Goal: Task Accomplishment & Management: Manage account settings

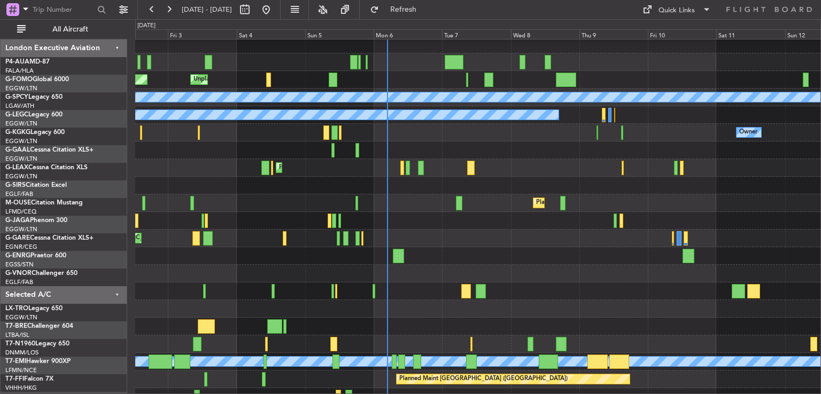
scroll to position [21, 0]
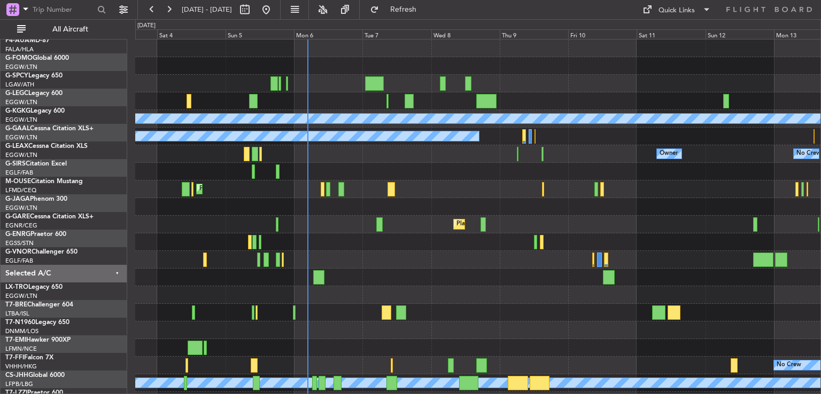
click at [447, 218] on div "Unplanned Maint [GEOGRAPHIC_DATA] Planned Maint [GEOGRAPHIC_DATA] A/C Unavailab…" at bounding box center [477, 251] width 685 height 423
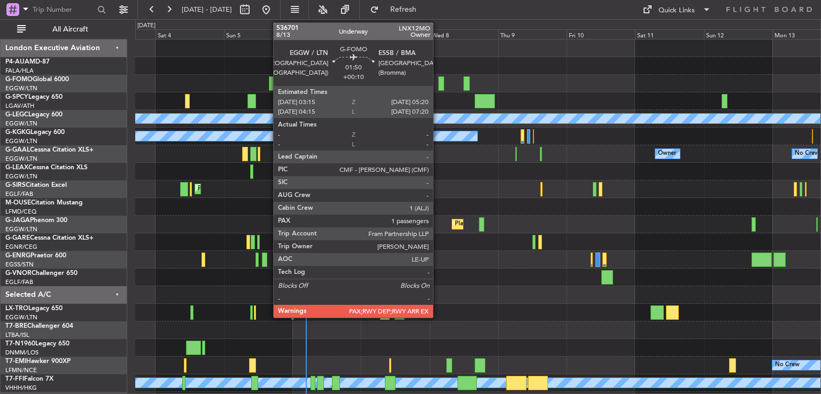
click at [438, 77] on div at bounding box center [441, 83] width 6 height 14
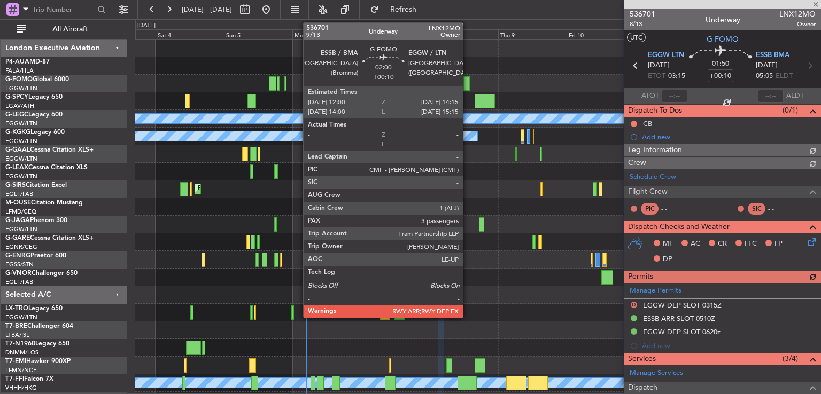
click at [467, 80] on div at bounding box center [466, 83] width 7 height 14
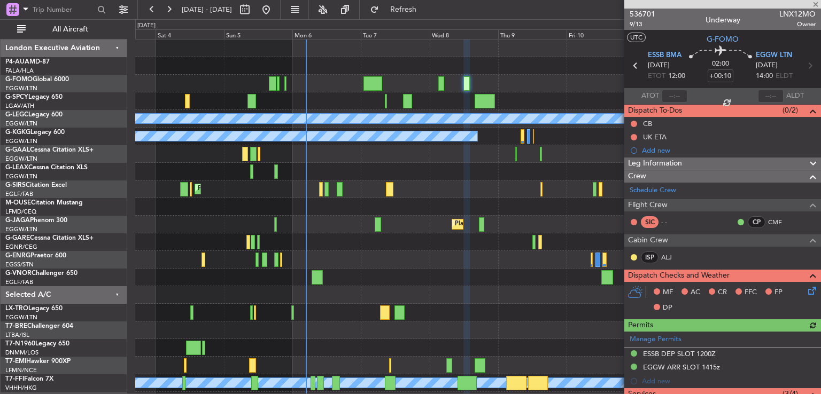
scroll to position [190, 0]
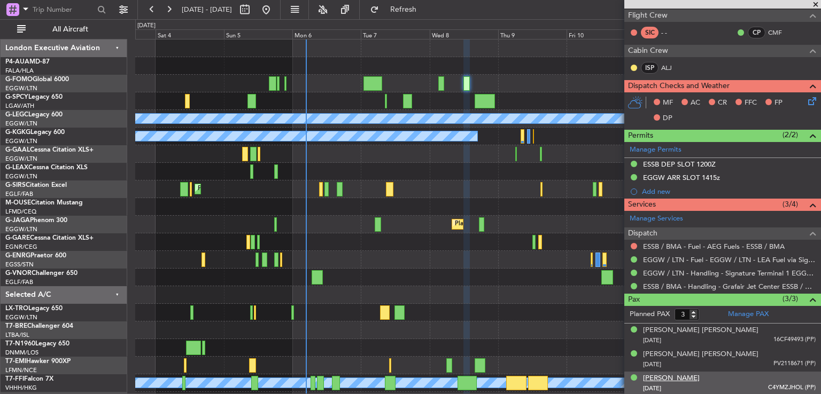
click at [675, 374] on div "[PERSON_NAME]" at bounding box center [671, 378] width 57 height 11
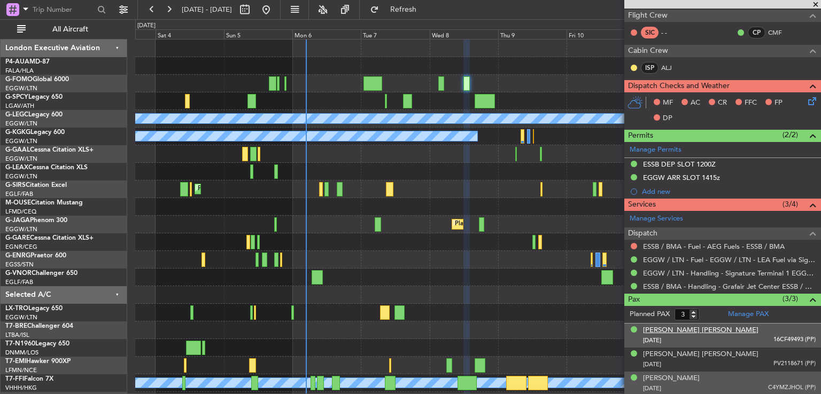
click at [660, 325] on div "[PERSON_NAME] [PERSON_NAME]" at bounding box center [700, 330] width 115 height 11
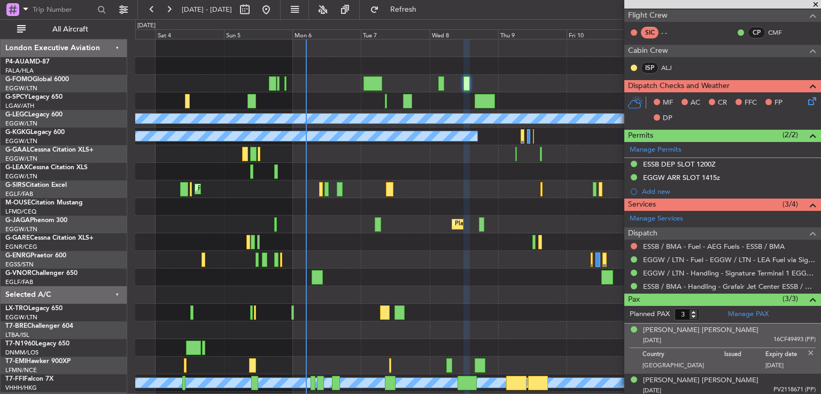
scroll to position [216, 0]
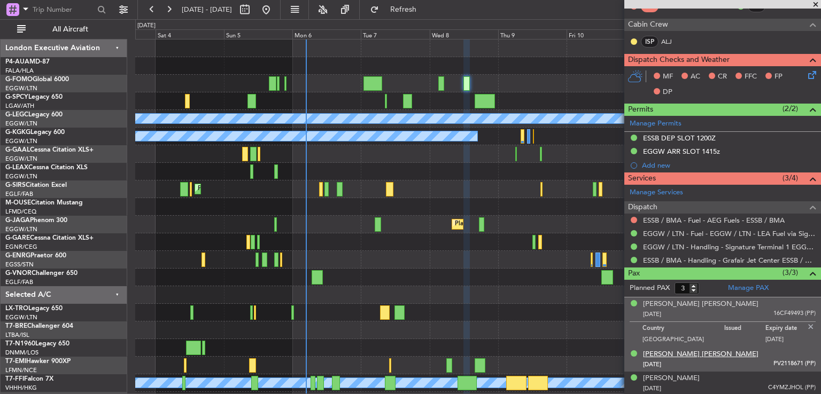
click at [685, 349] on div "[PERSON_NAME] [PERSON_NAME]" at bounding box center [700, 354] width 115 height 11
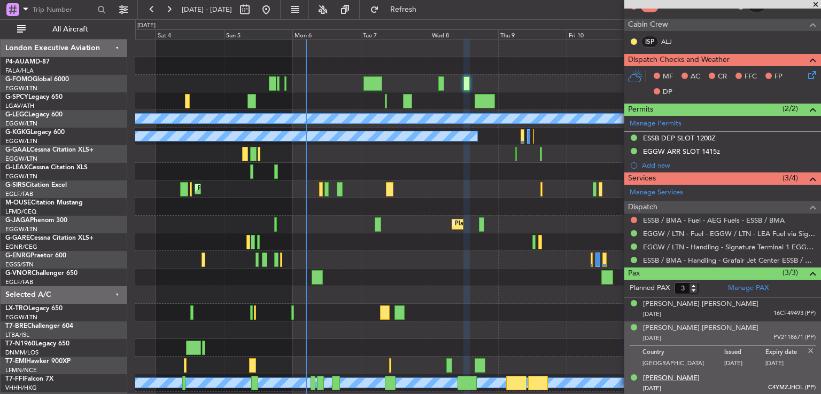
click at [662, 376] on div "[PERSON_NAME]" at bounding box center [671, 378] width 57 height 11
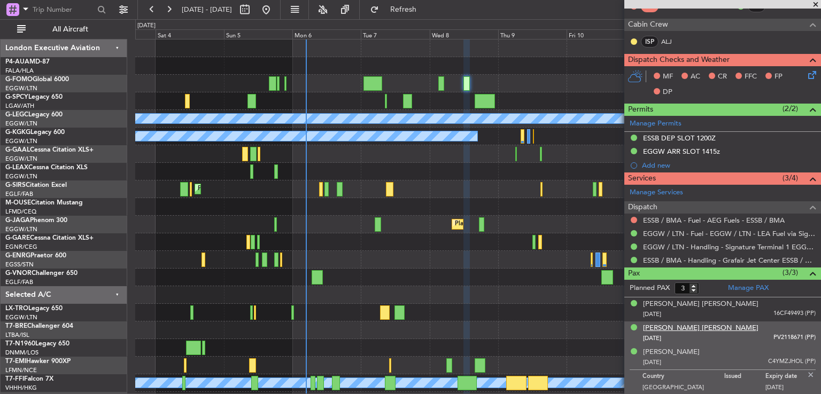
click at [655, 328] on div "[PERSON_NAME] [PERSON_NAME]" at bounding box center [700, 328] width 115 height 11
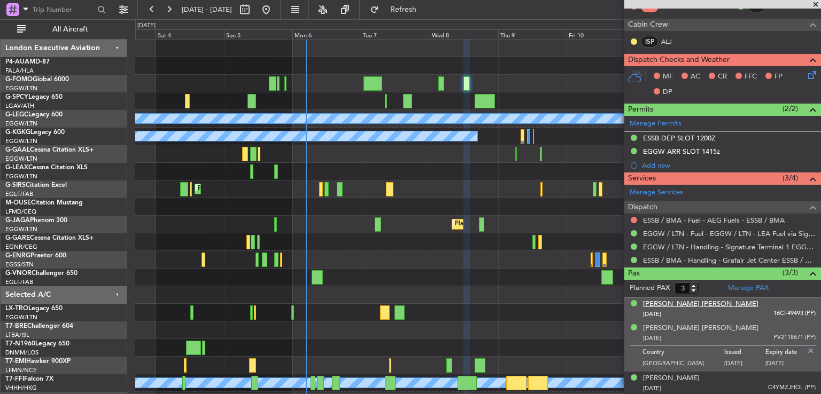
click at [669, 304] on div "[PERSON_NAME] [PERSON_NAME]" at bounding box center [700, 304] width 115 height 11
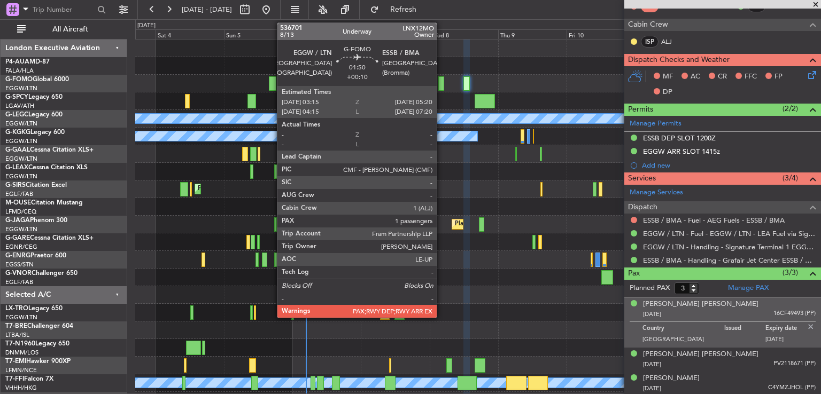
click at [441, 83] on div at bounding box center [441, 83] width 6 height 14
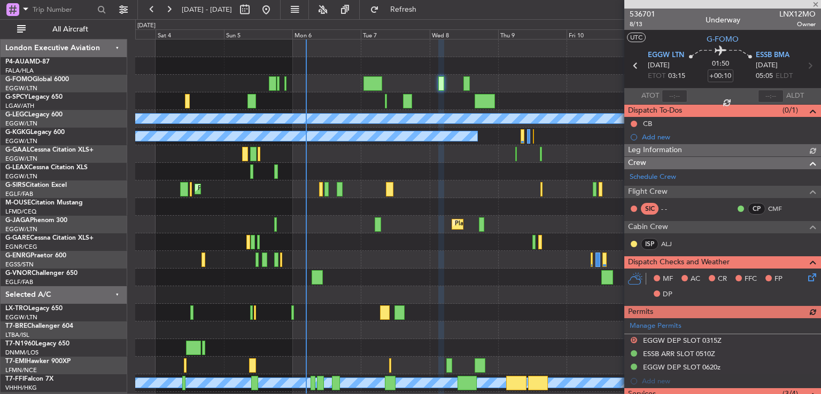
scroll to position [155, 0]
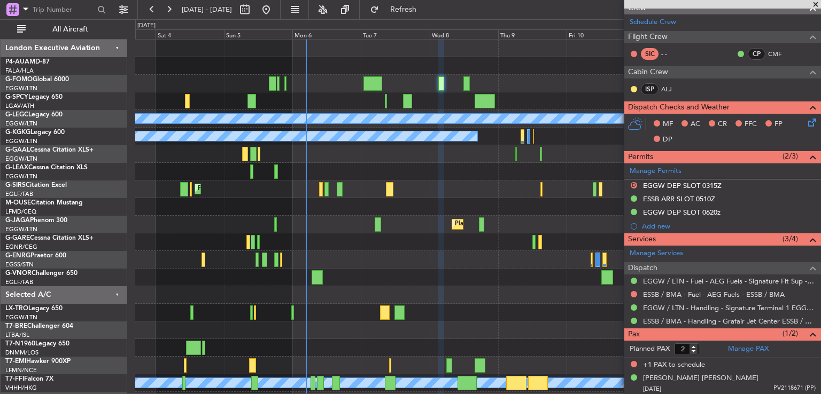
click at [814, 5] on span at bounding box center [815, 5] width 11 height 10
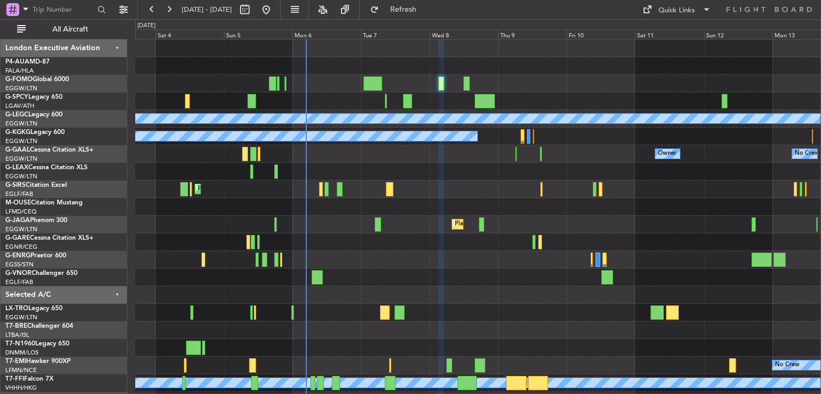
type input "0"
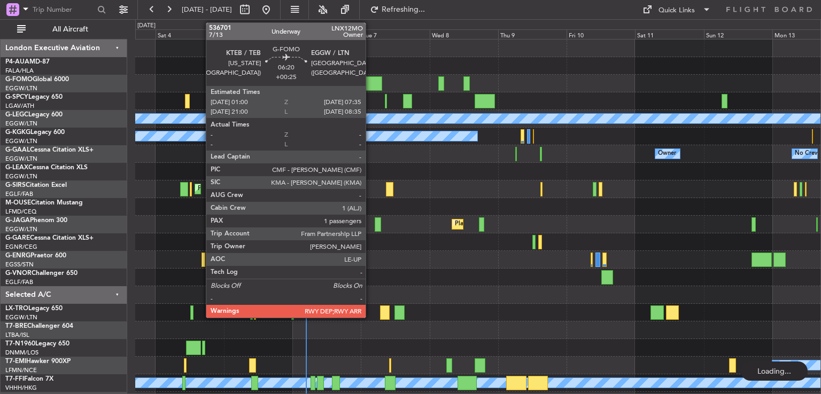
click at [370, 84] on div at bounding box center [372, 83] width 19 height 14
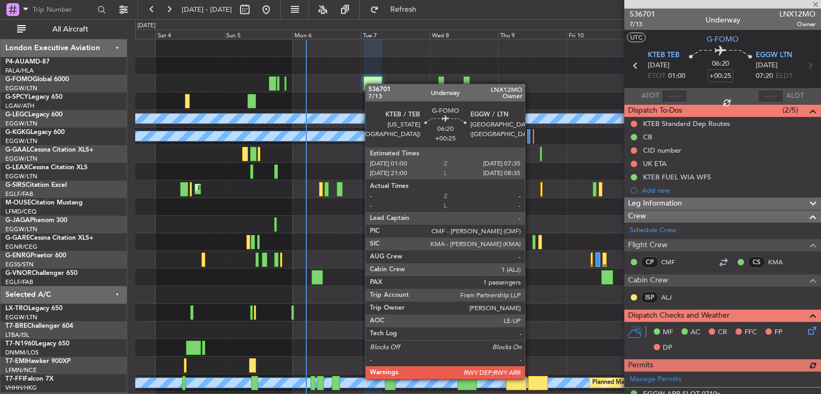
scroll to position [274, 0]
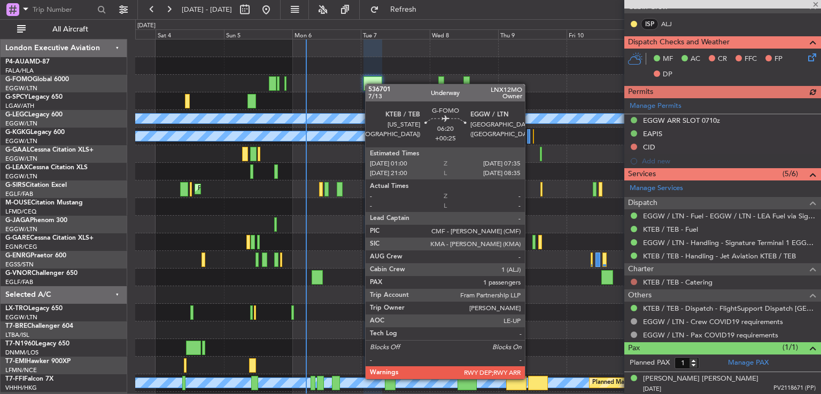
click at [633, 280] on button at bounding box center [633, 282] width 6 height 6
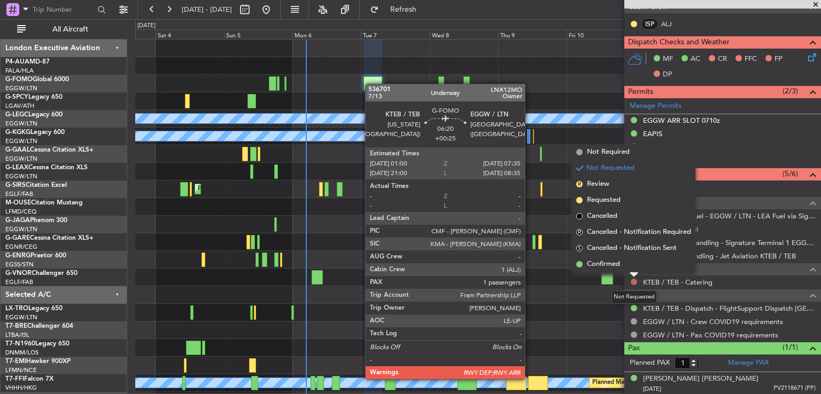
click at [633, 280] on button at bounding box center [633, 282] width 6 height 6
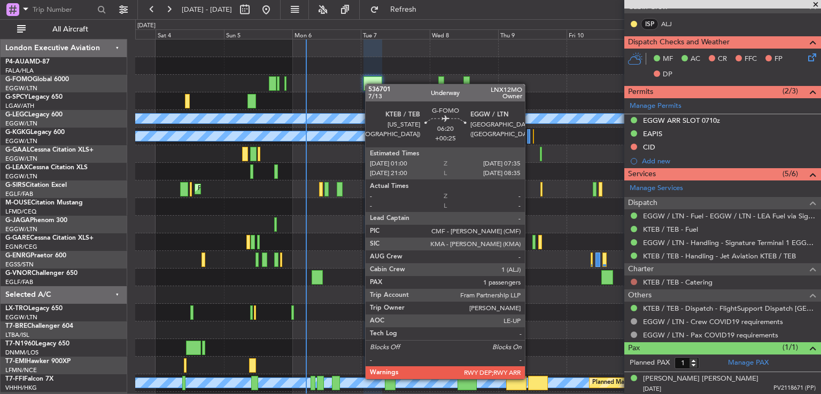
click at [633, 280] on button at bounding box center [633, 282] width 6 height 6
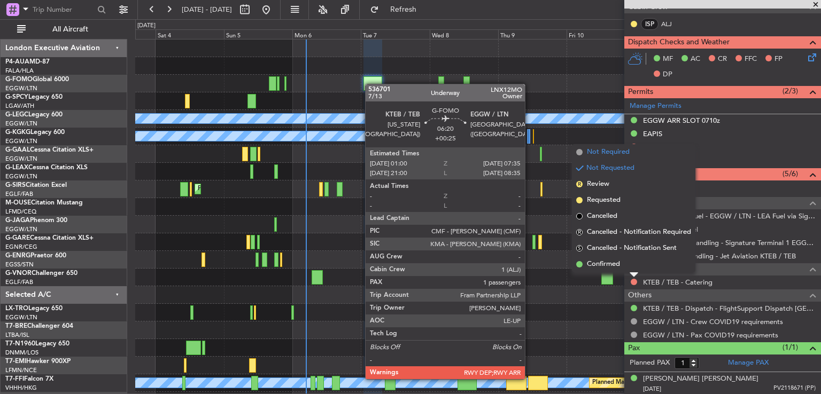
click at [599, 156] on span "Not Required" at bounding box center [608, 152] width 43 height 11
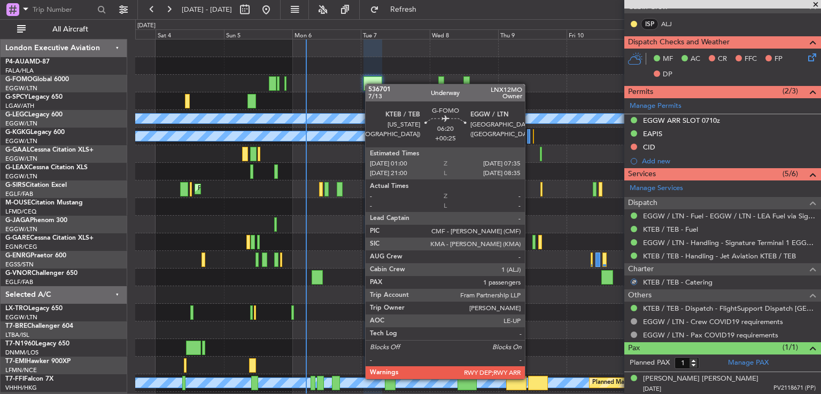
click at [814, 5] on span at bounding box center [815, 5] width 11 height 10
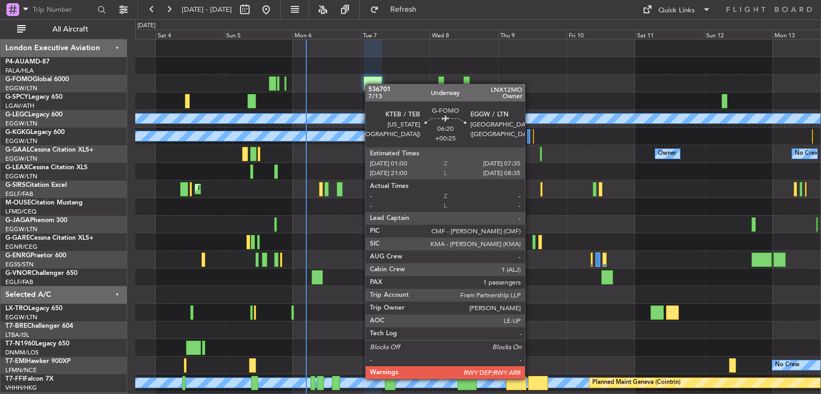
type input "0"
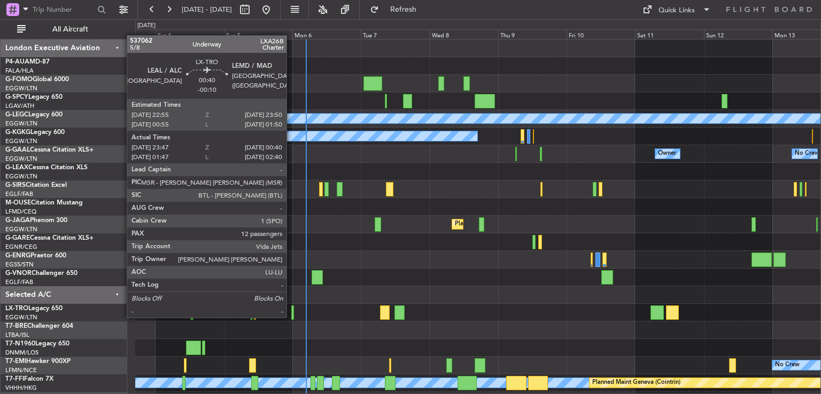
click at [291, 317] on div at bounding box center [292, 313] width 3 height 14
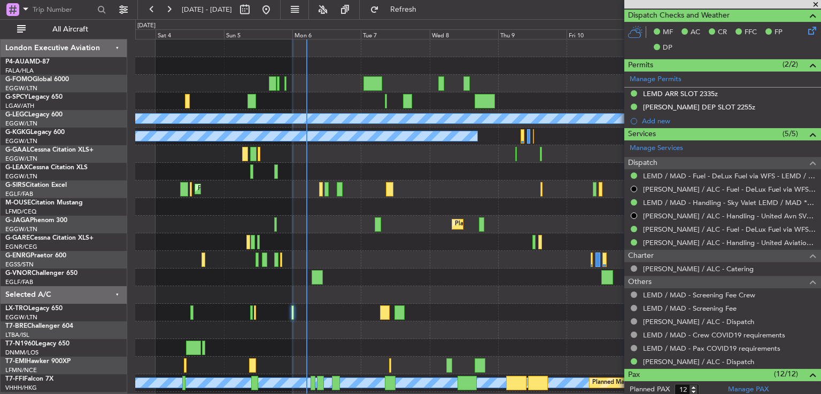
scroll to position [262, 0]
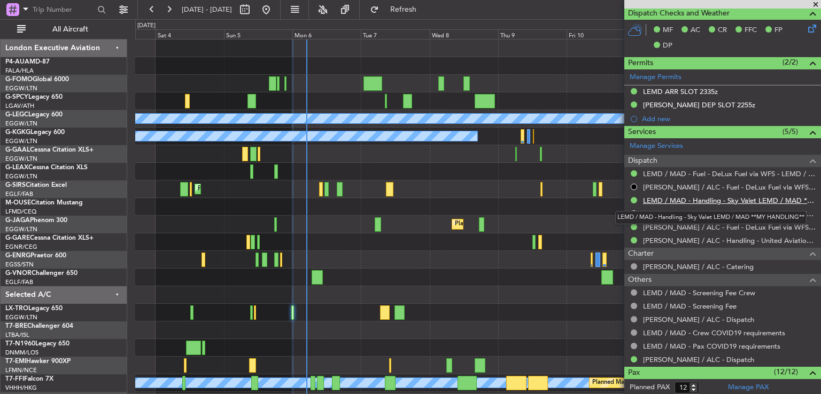
click at [755, 196] on link "LEMD / MAD - Handling - Sky Valet LEMD / MAD **MY HANDLING**" at bounding box center [729, 200] width 173 height 9
click at [699, 201] on link "LEMD / MAD - Handling - Sky Valet LEMD / MAD **MY HANDLING**" at bounding box center [729, 200] width 173 height 9
click at [814, 3] on span at bounding box center [815, 5] width 11 height 10
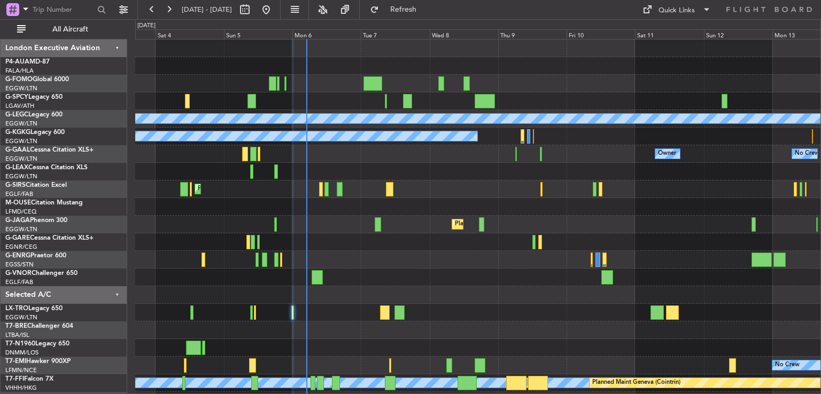
type input "0"
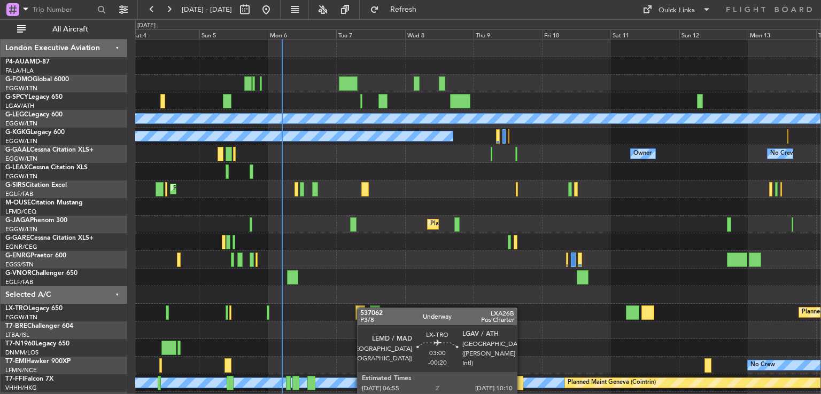
click at [361, 310] on div "Unplanned Maint [GEOGRAPHIC_DATA] Planned Maint [GEOGRAPHIC_DATA] A/C Unavailab…" at bounding box center [477, 251] width 685 height 423
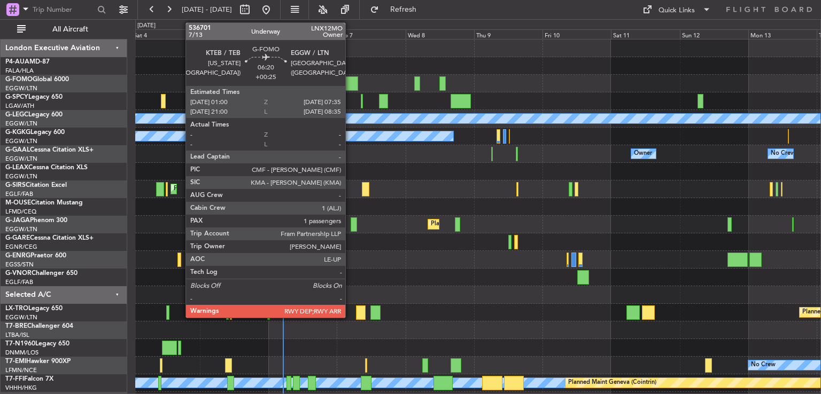
click at [350, 87] on div at bounding box center [348, 83] width 19 height 14
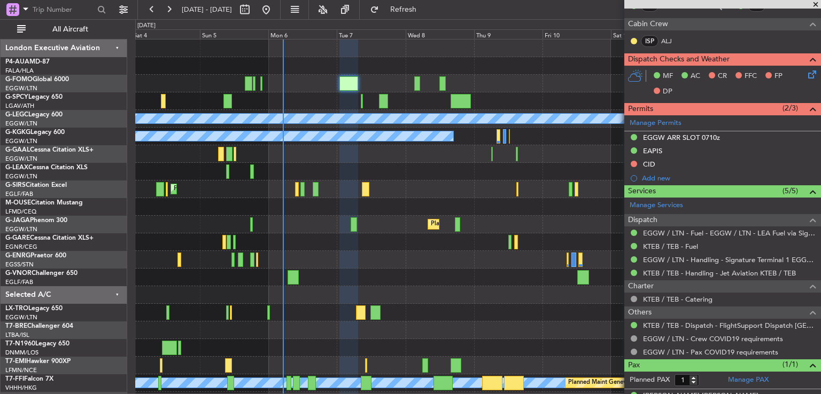
scroll to position [274, 0]
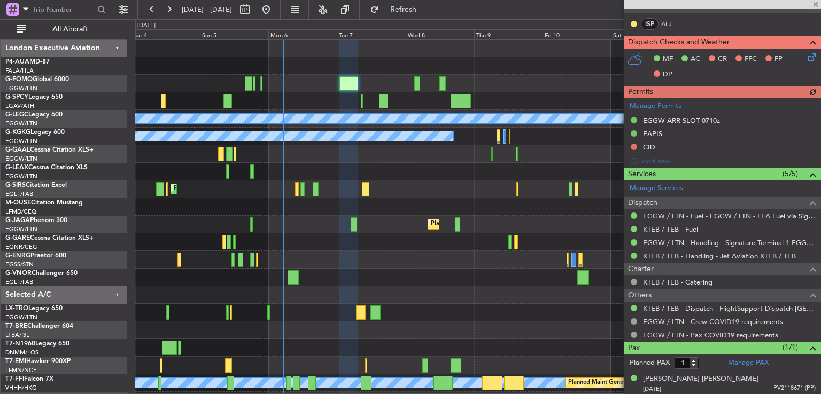
click at [816, 4] on div at bounding box center [722, 4] width 197 height 9
click at [816, 5] on span at bounding box center [815, 5] width 11 height 10
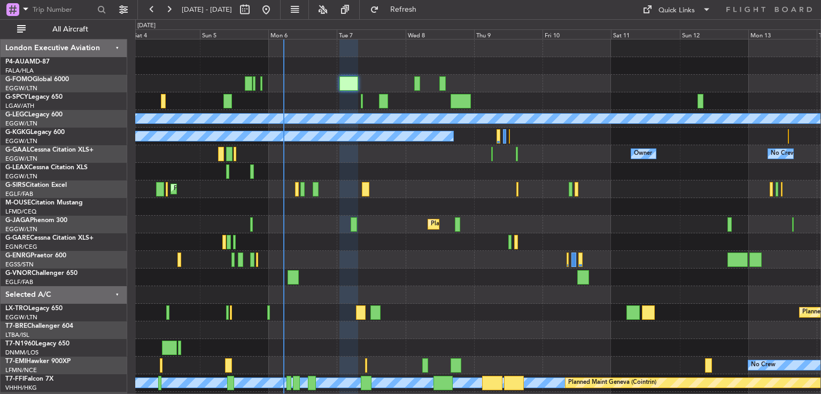
type input "0"
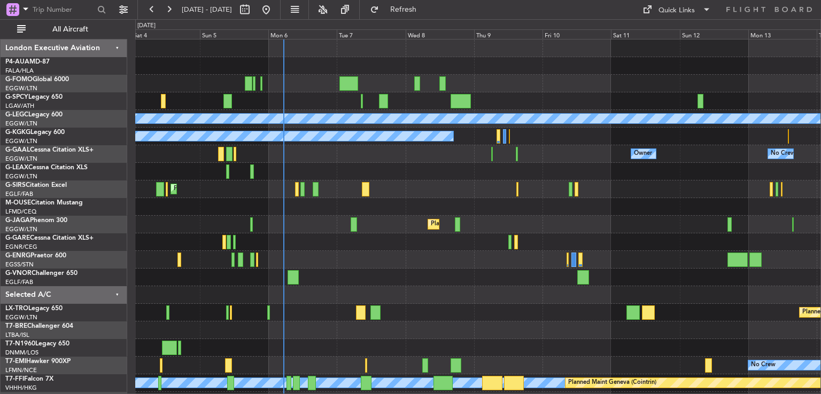
scroll to position [0, 0]
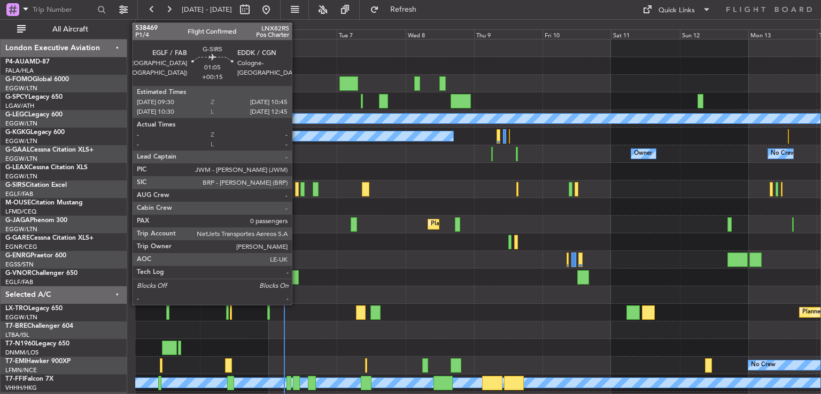
click at [296, 192] on div at bounding box center [297, 189] width 4 height 14
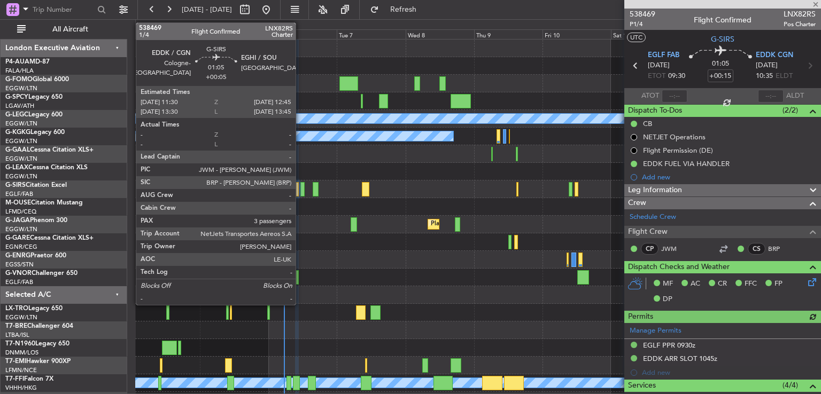
click at [300, 191] on div at bounding box center [302, 189] width 4 height 14
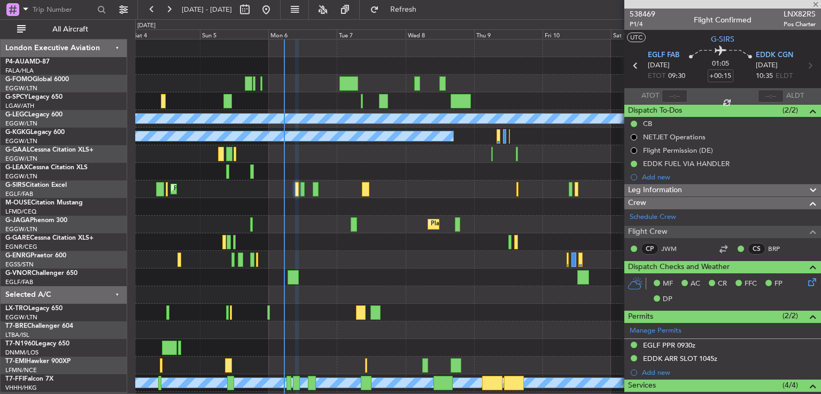
type input "+00:05"
type input "3"
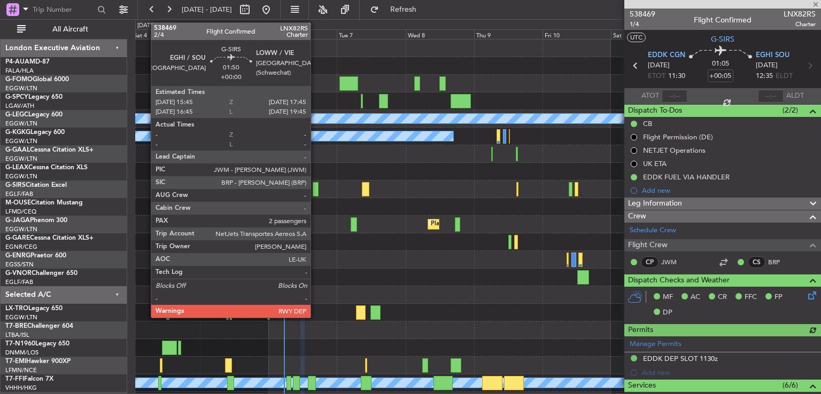
click at [315, 193] on div at bounding box center [316, 189] width 6 height 14
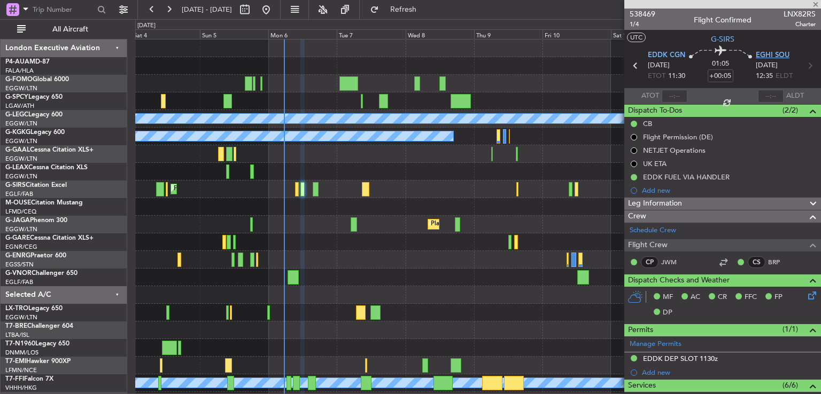
type input "2"
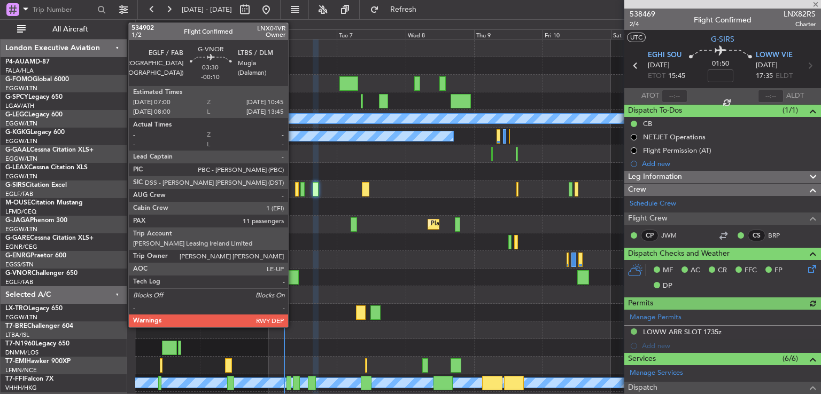
click at [293, 276] on div at bounding box center [292, 277] width 11 height 14
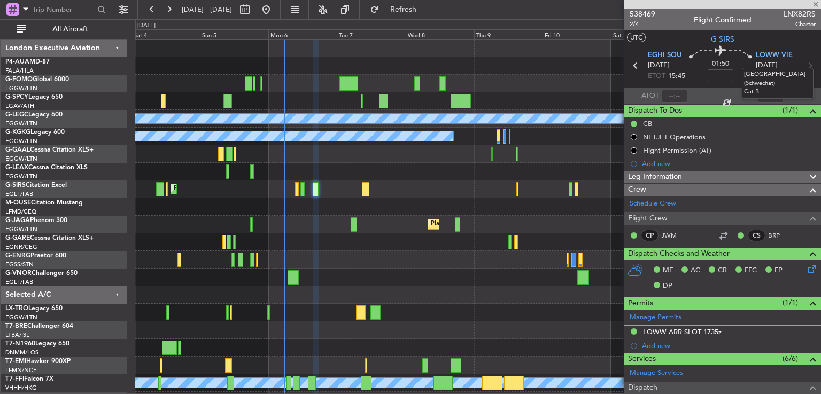
type input "-00:10"
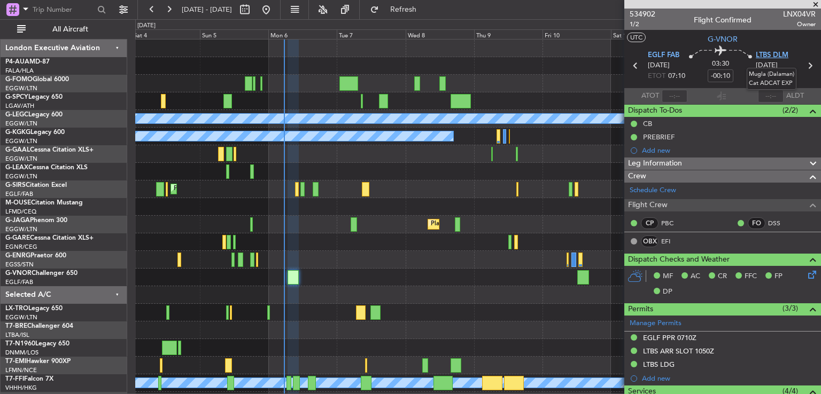
click at [767, 54] on span "LTBS DLM" at bounding box center [771, 55] width 33 height 11
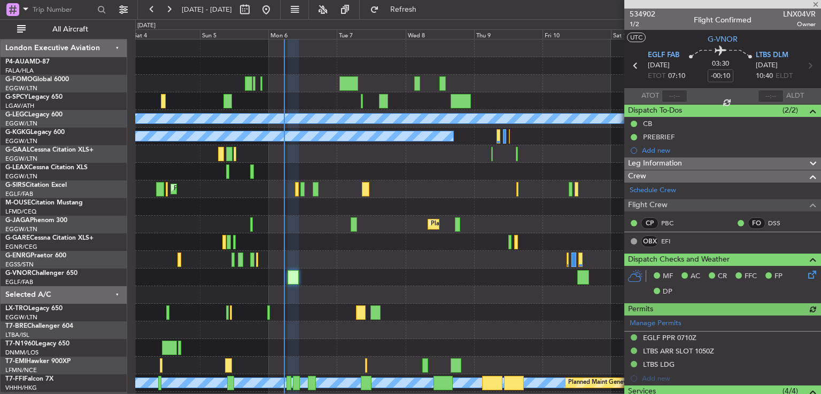
click at [686, 163] on div "Leg Information" at bounding box center [722, 164] width 197 height 12
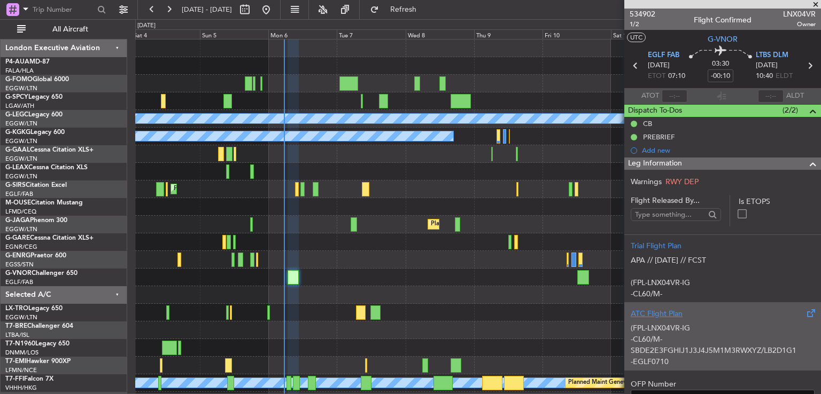
click at [716, 323] on p "(FPL-LNX04VR-IG" at bounding box center [722, 328] width 184 height 11
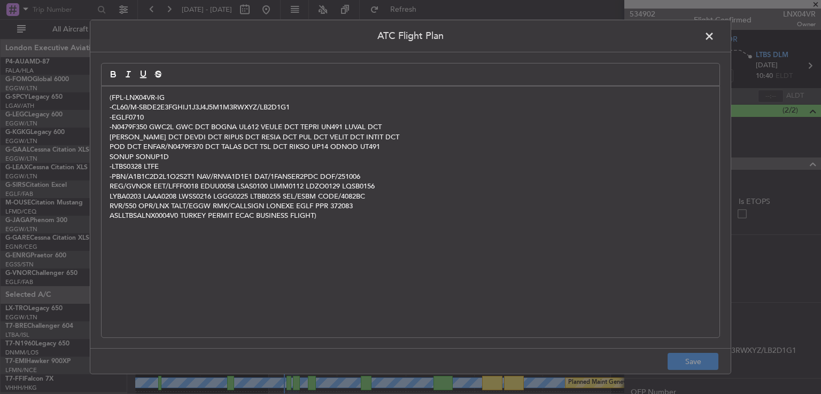
click at [714, 37] on span at bounding box center [714, 38] width 0 height 21
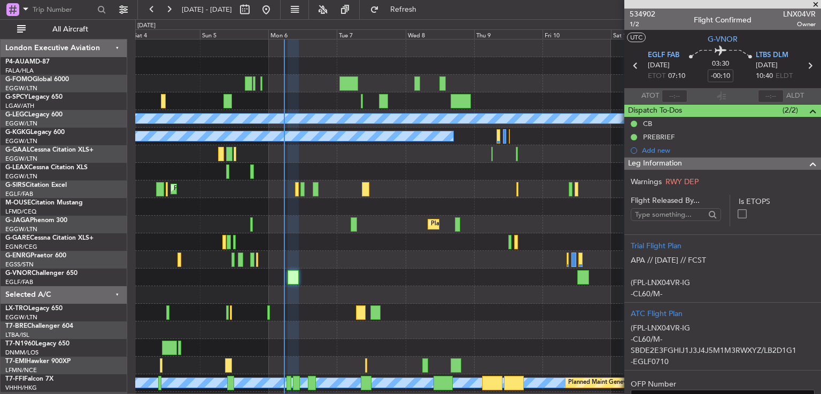
click at [813, 5] on span at bounding box center [815, 5] width 11 height 10
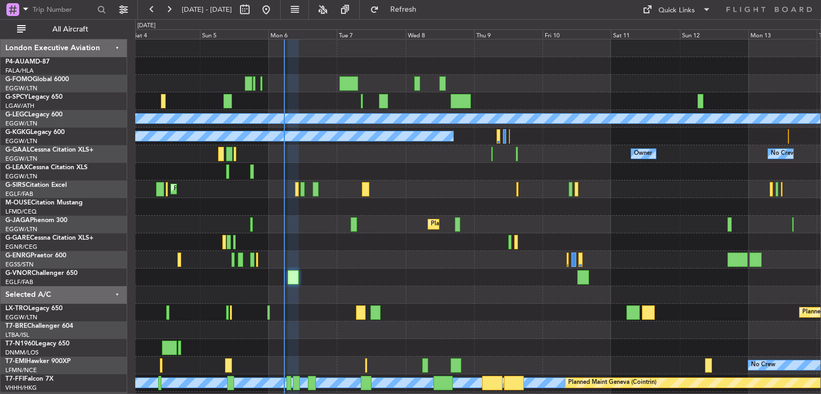
type input "0"
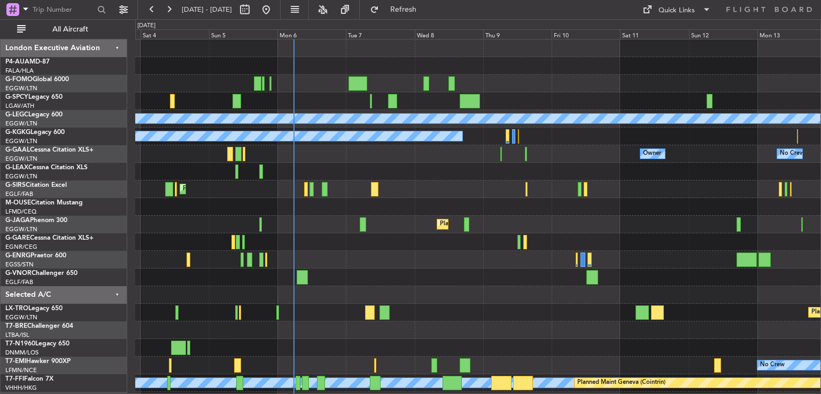
click at [337, 277] on div "Unplanned Maint [GEOGRAPHIC_DATA] Planned Maint [GEOGRAPHIC_DATA] A/C Unavailab…" at bounding box center [477, 251] width 685 height 423
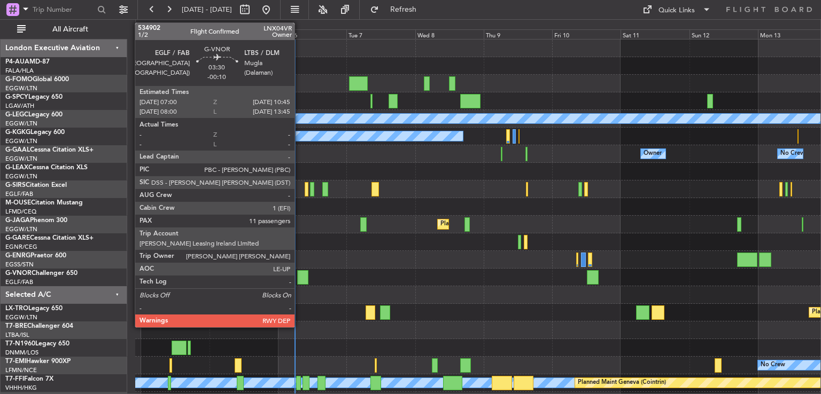
click at [299, 276] on div at bounding box center [302, 277] width 11 height 14
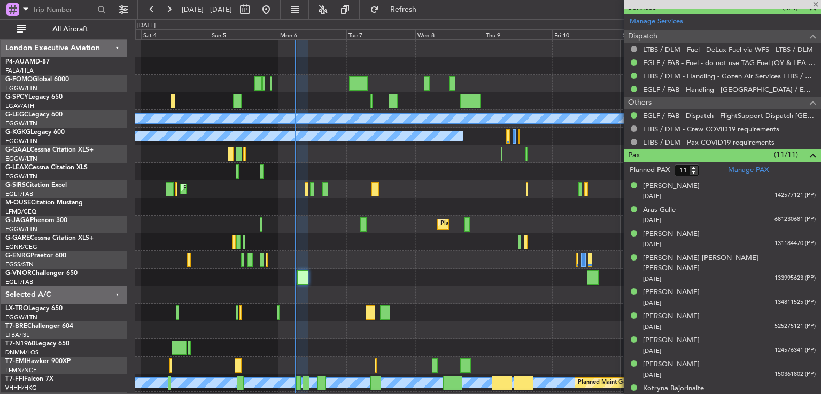
scroll to position [432, 0]
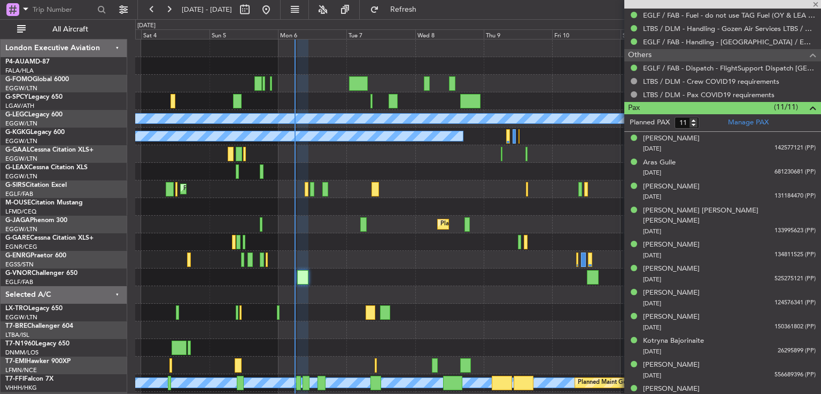
click at [347, 339] on div at bounding box center [477, 348] width 685 height 18
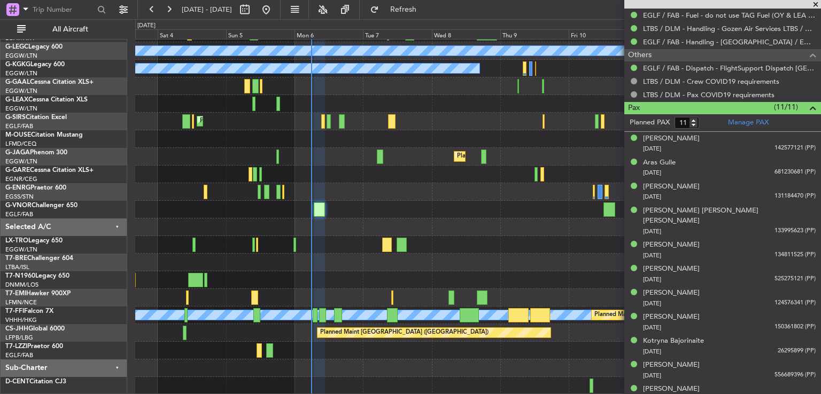
click at [337, 206] on div at bounding box center [477, 210] width 685 height 18
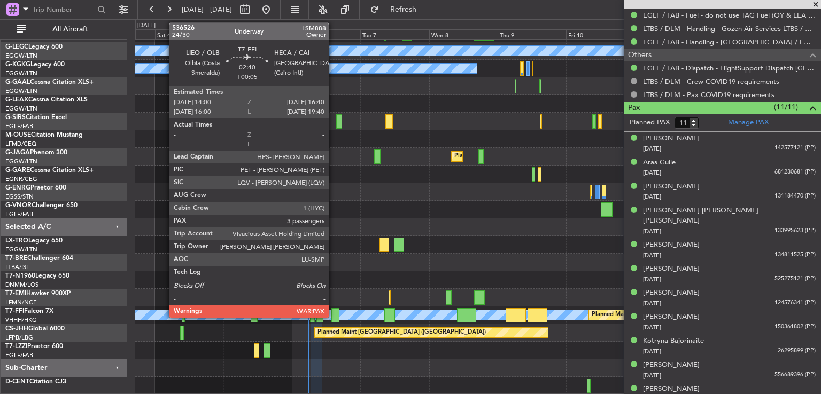
click at [333, 315] on div at bounding box center [335, 315] width 8 height 14
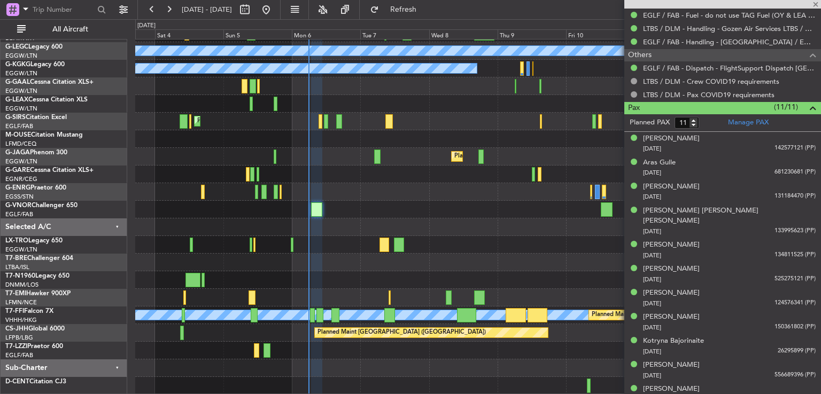
type input "+00:05"
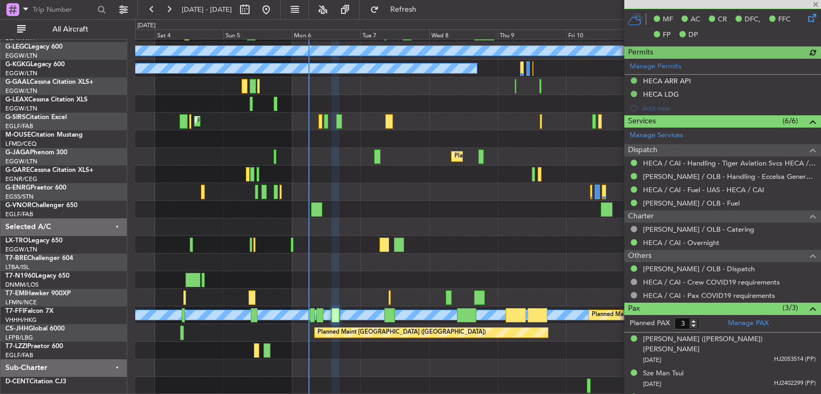
scroll to position [315, 0]
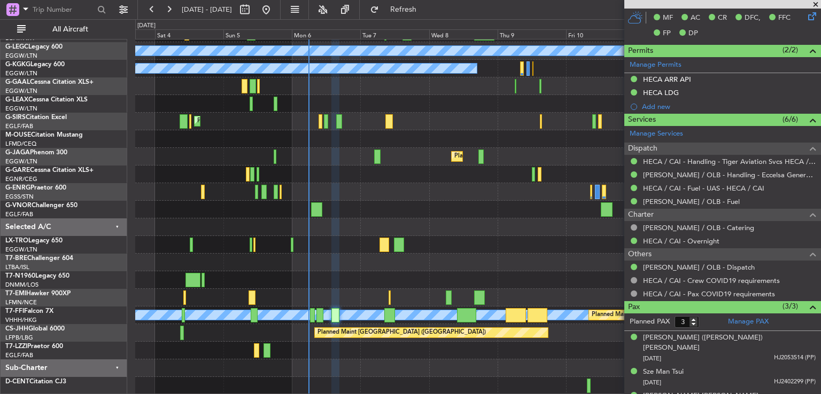
click at [814, 6] on span at bounding box center [815, 5] width 11 height 10
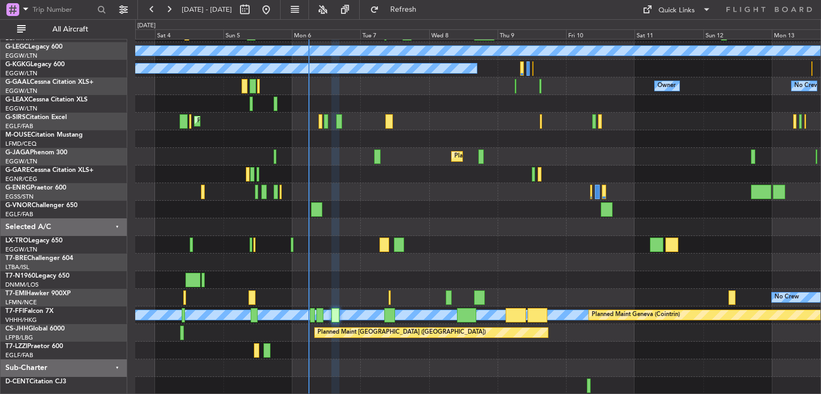
type input "0"
